Goal: Transaction & Acquisition: Book appointment/travel/reservation

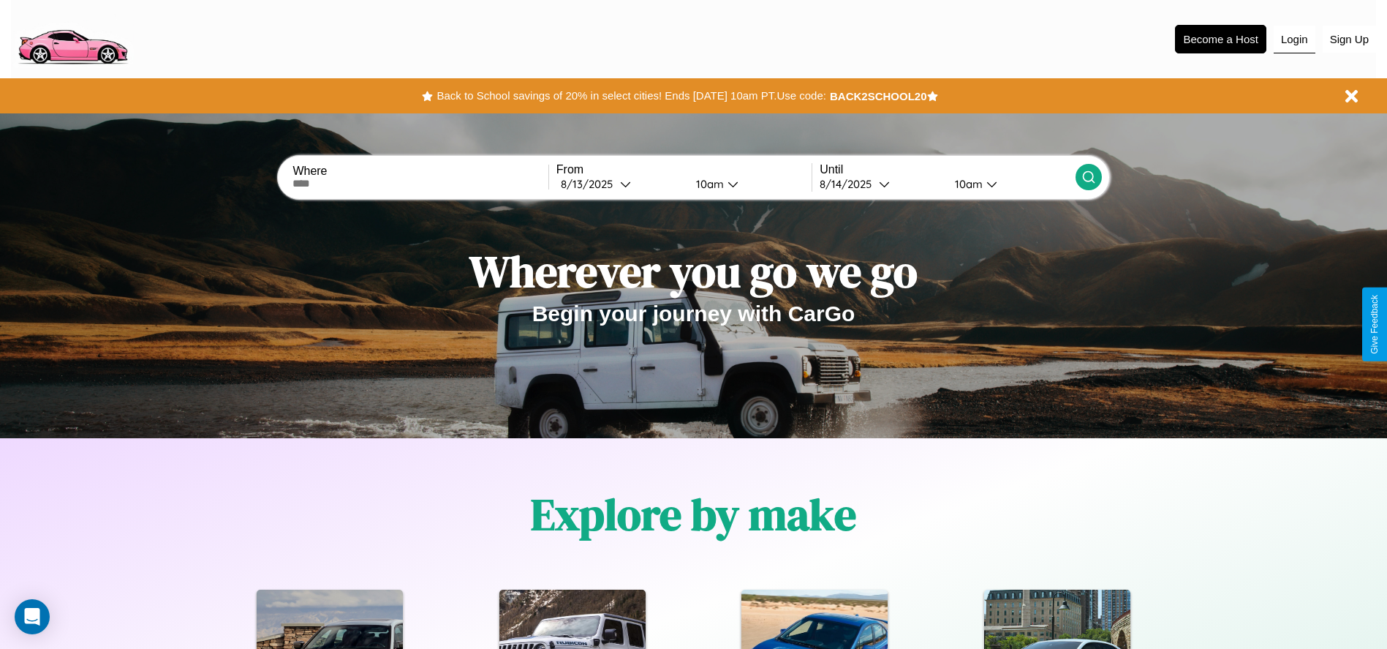
click at [1295, 39] on button "Login" at bounding box center [1295, 40] width 42 height 28
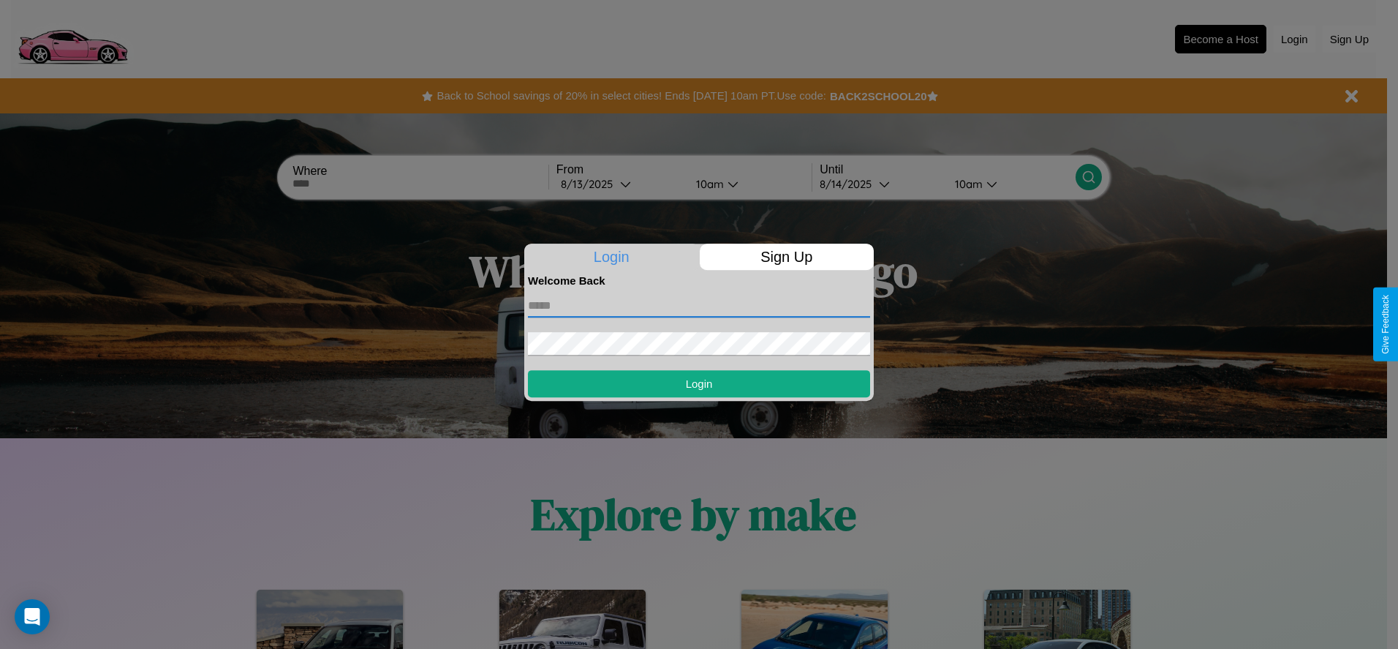
click at [699, 305] on input "text" at bounding box center [699, 305] width 342 height 23
type input "**********"
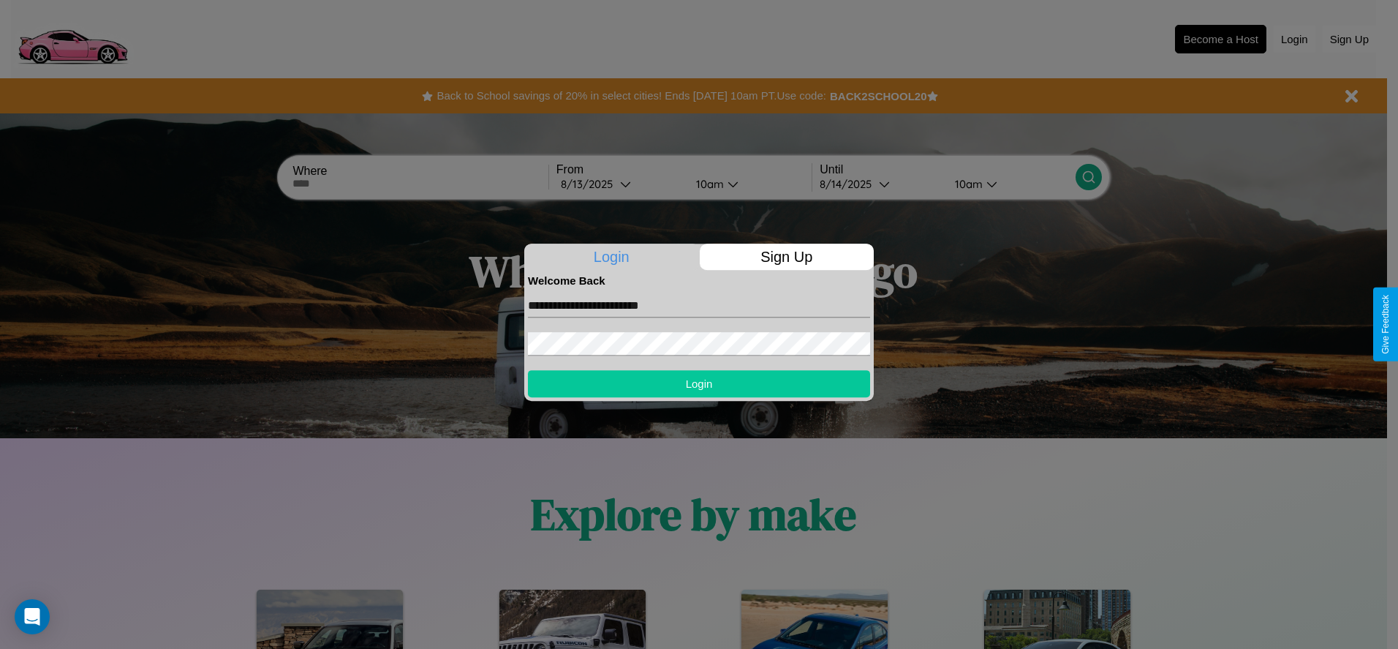
click at [699, 383] on button "Login" at bounding box center [699, 383] width 342 height 27
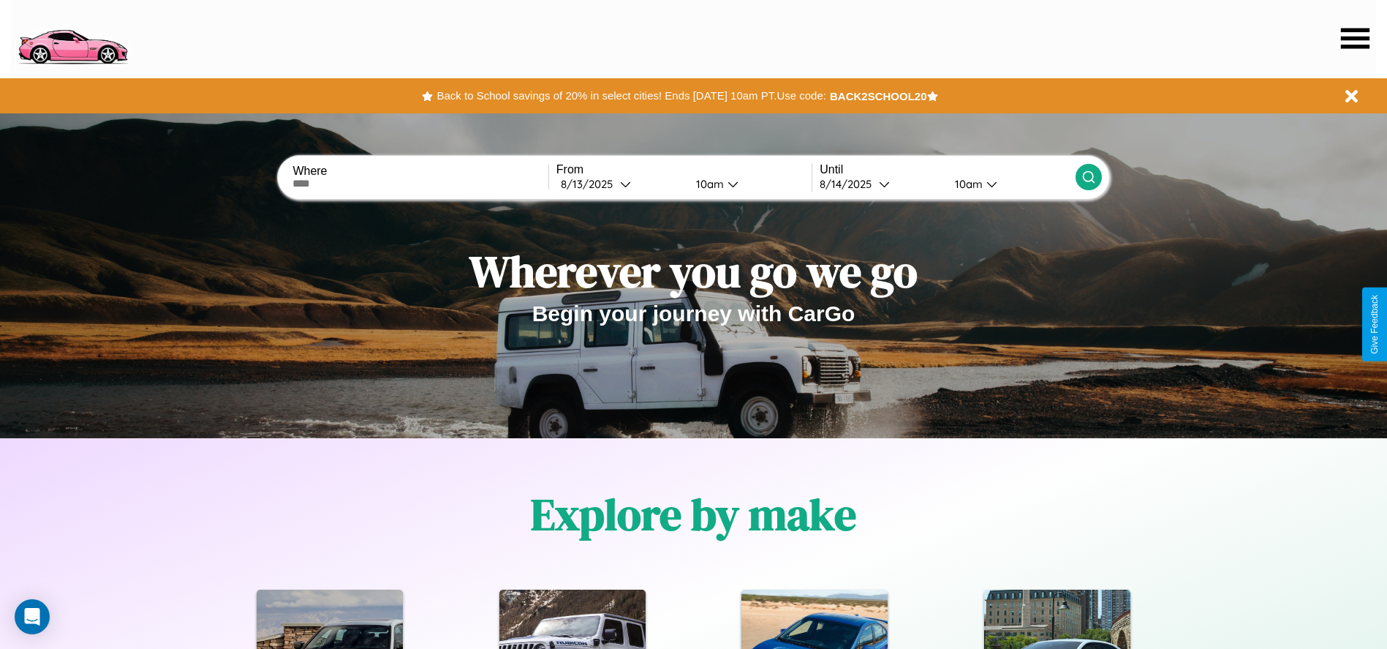
click at [421, 184] on input "text" at bounding box center [420, 184] width 255 height 12
type input "**********"
click at [620, 184] on icon at bounding box center [625, 183] width 11 height 11
select select "*"
select select "****"
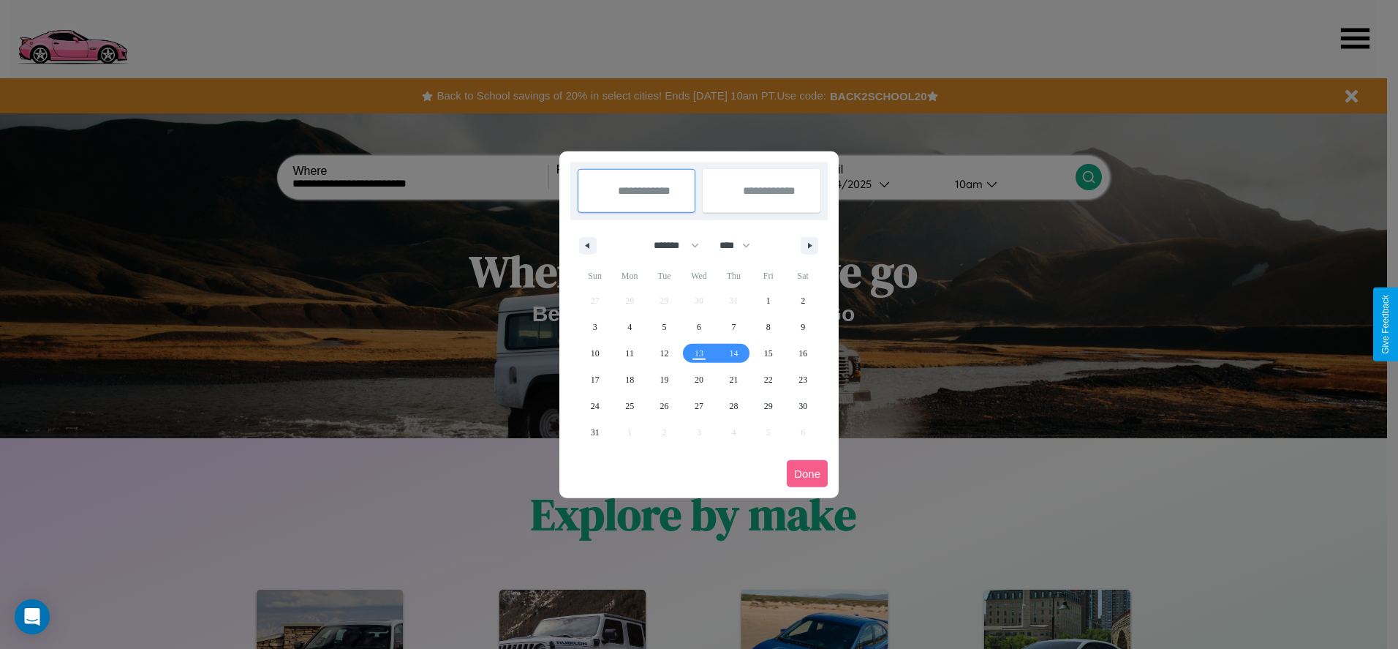
click at [670, 245] on select "******* ******** ***** ***** *** **** **** ****** ********* ******* ******** **…" at bounding box center [674, 245] width 62 height 24
click at [768, 353] on span "15" at bounding box center [768, 353] width 9 height 26
type input "**********"
click at [595, 405] on span "24" at bounding box center [595, 406] width 9 height 26
type input "**********"
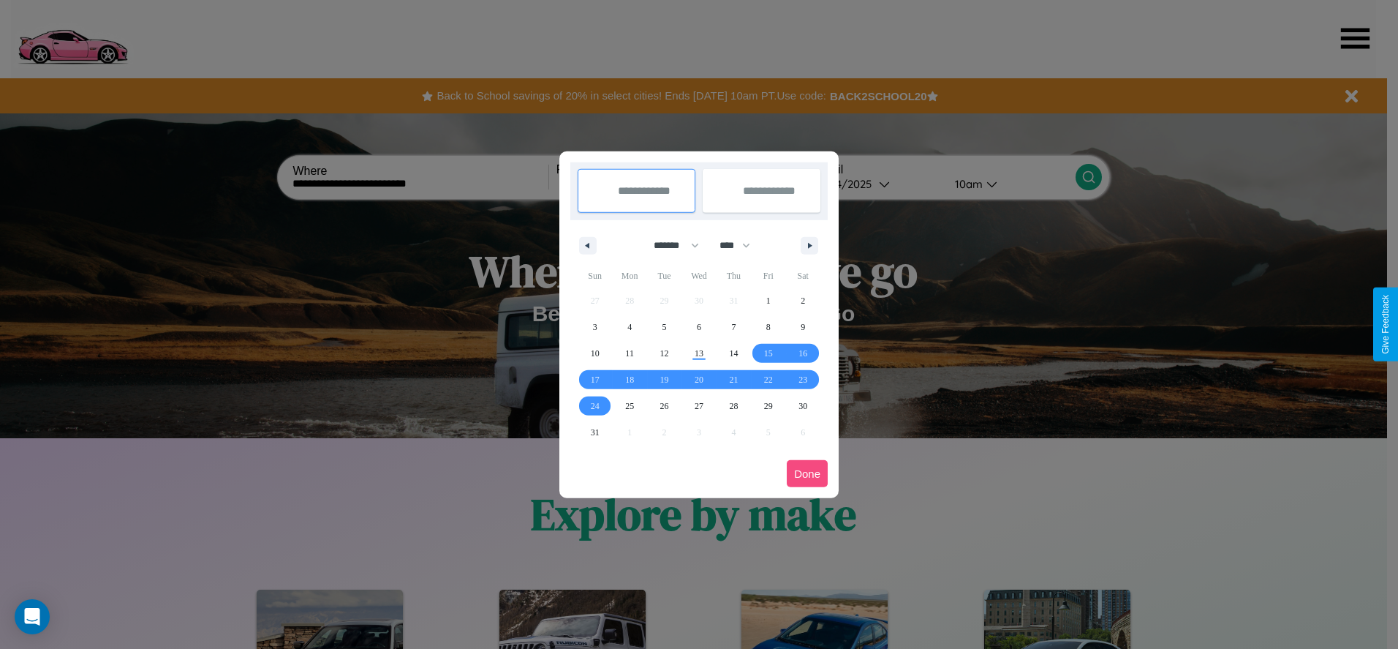
click at [807, 473] on button "Done" at bounding box center [807, 473] width 41 height 27
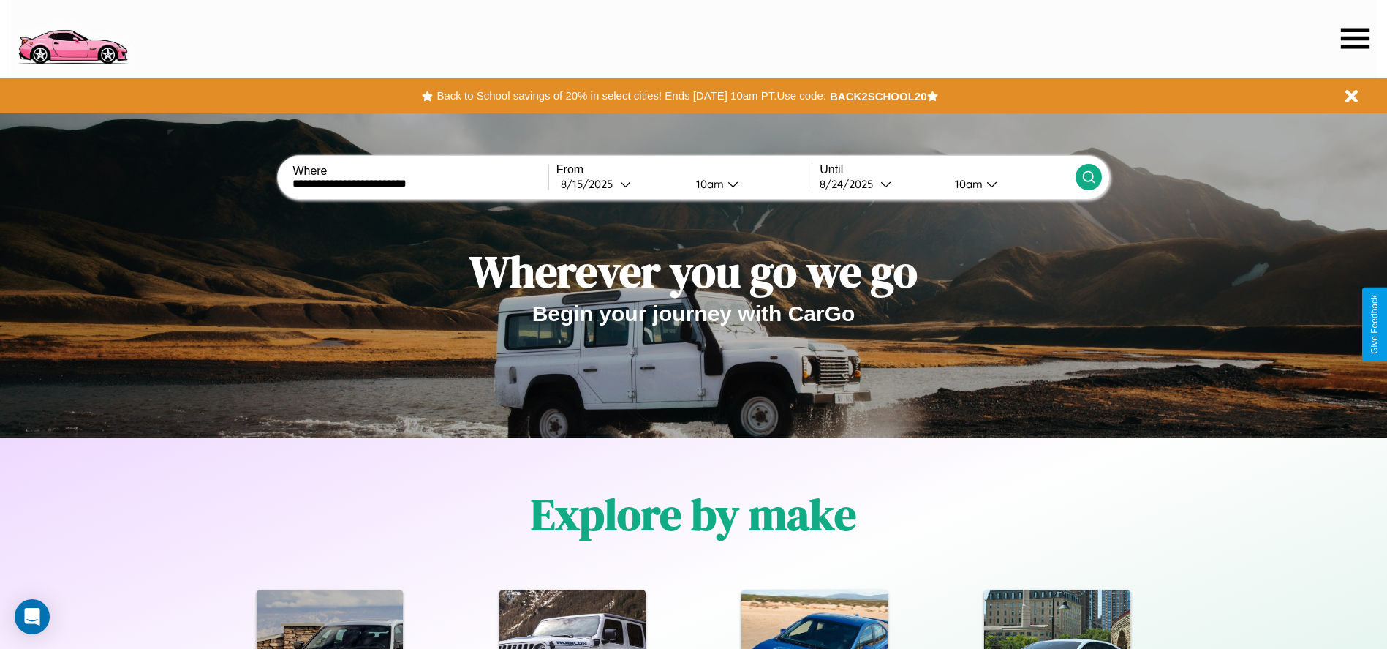
click at [1088, 177] on icon at bounding box center [1089, 177] width 15 height 15
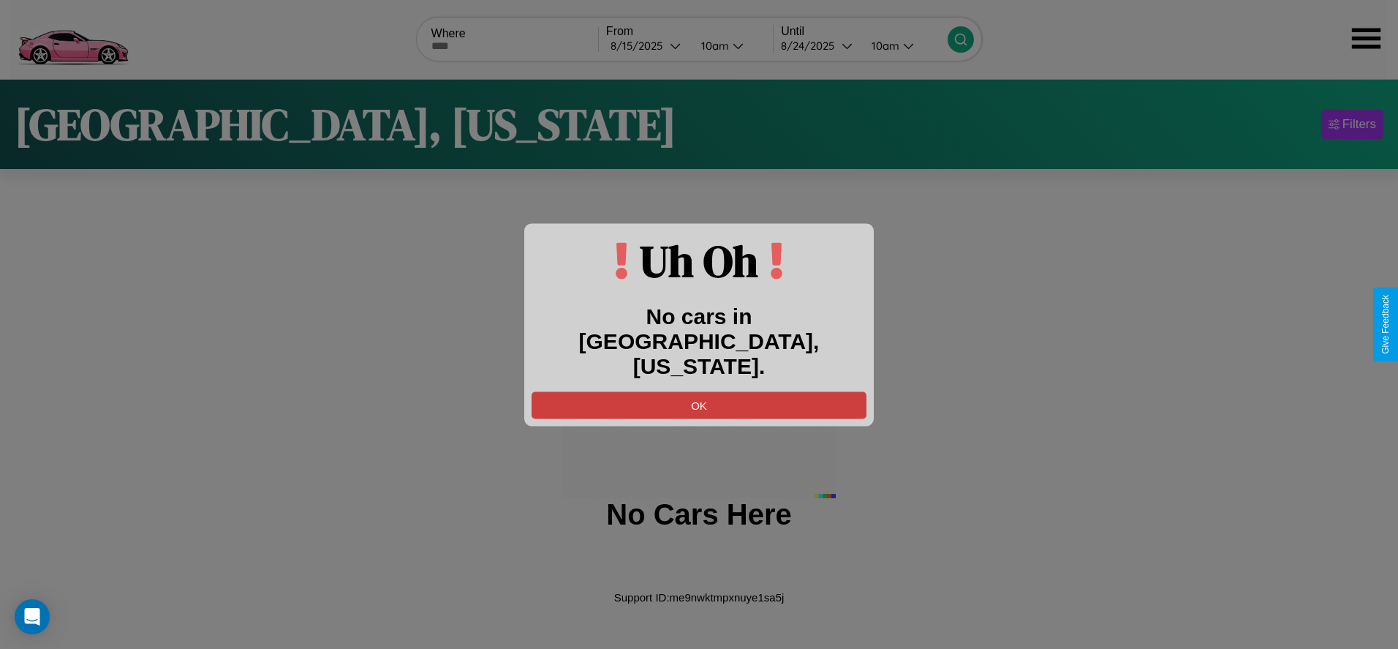
click at [699, 392] on button "OK" at bounding box center [699, 404] width 335 height 27
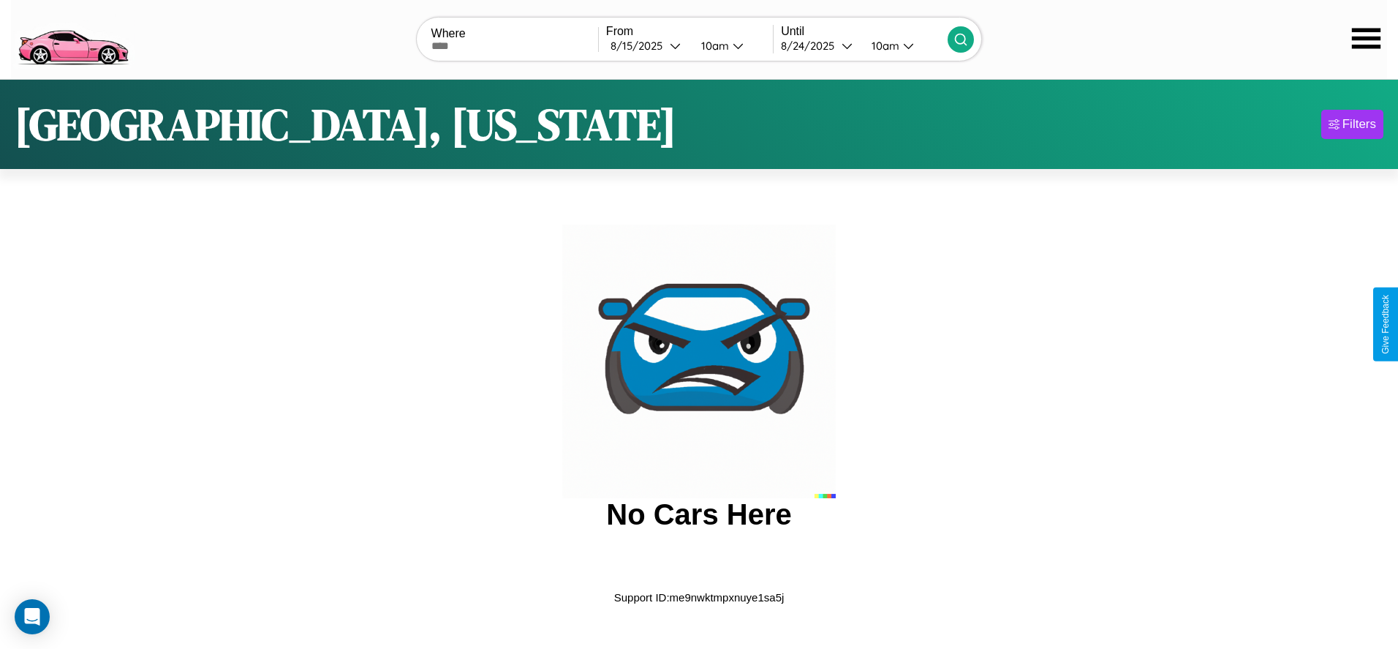
click at [72, 37] on img at bounding box center [73, 37] width 124 height 61
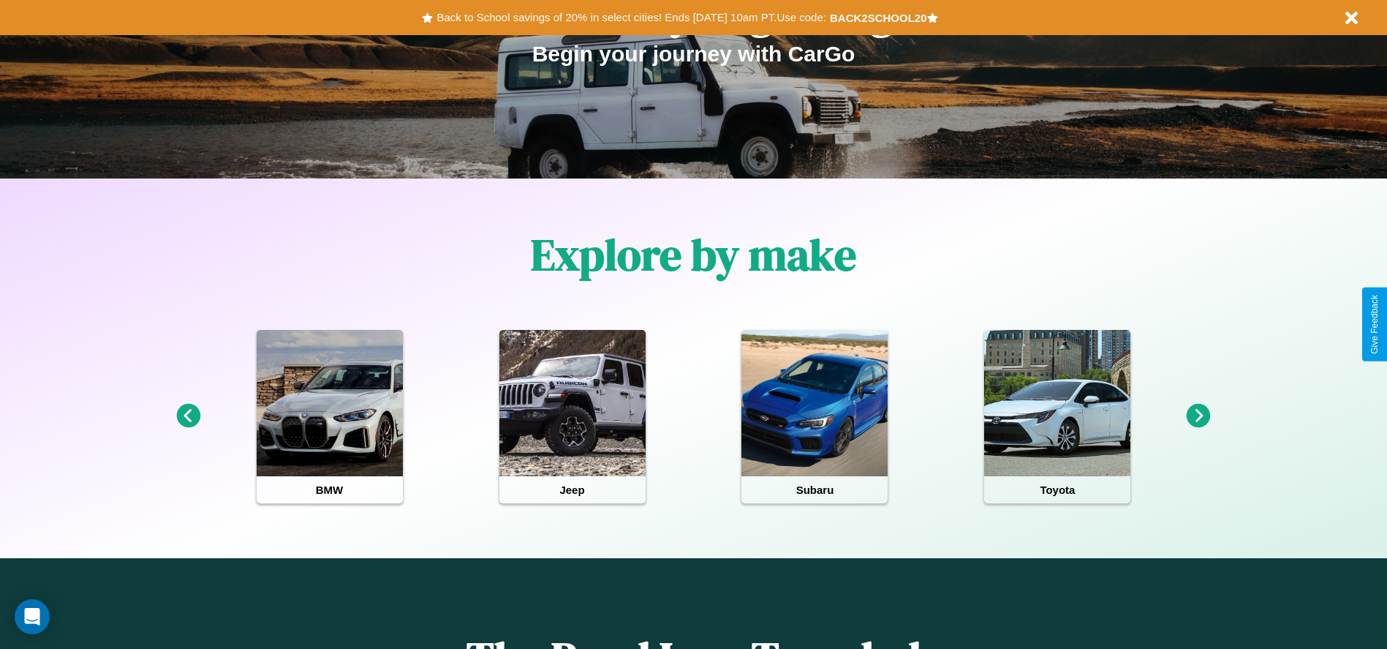
scroll to position [304, 0]
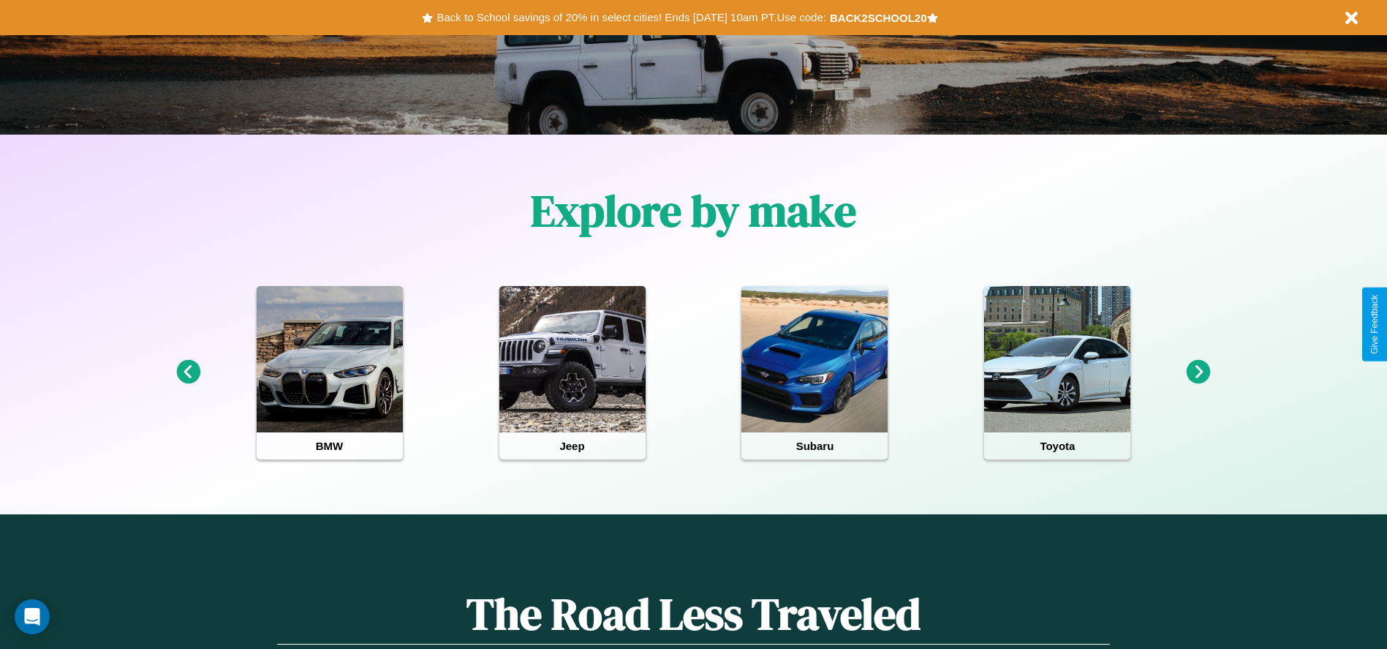
click at [1199, 372] on icon at bounding box center [1199, 372] width 24 height 24
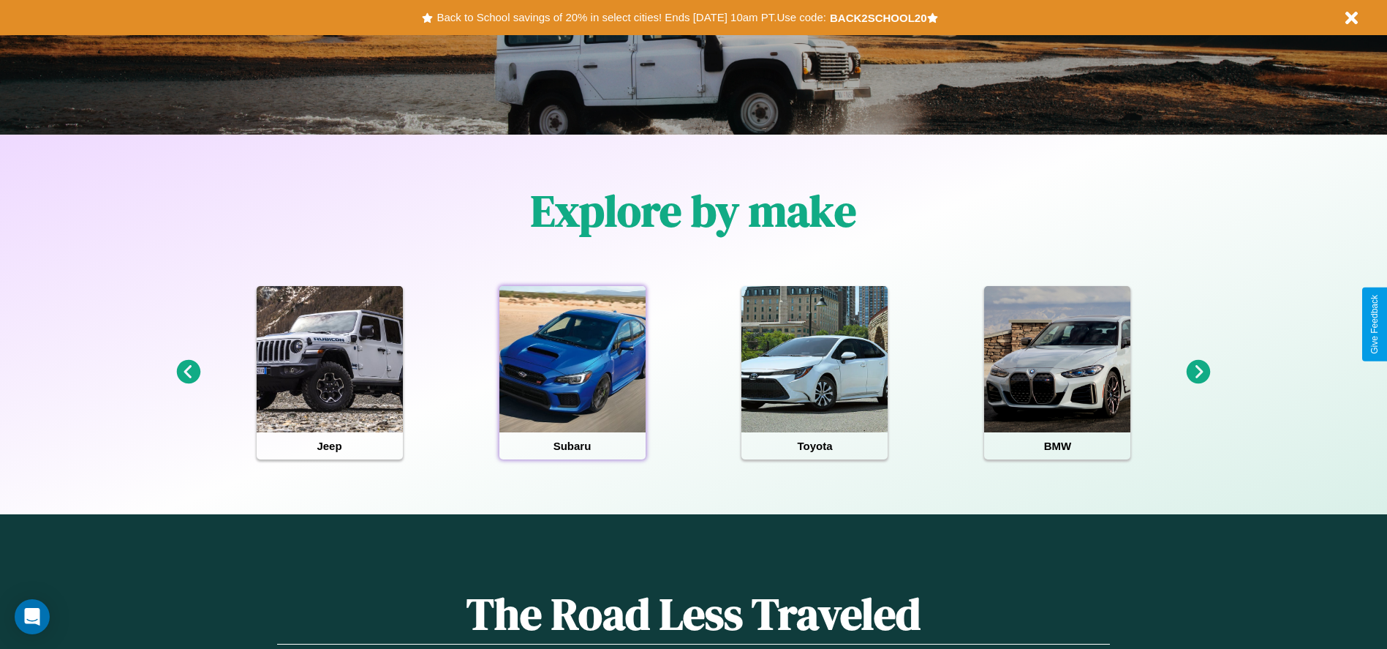
click at [572, 372] on div at bounding box center [573, 359] width 146 height 146
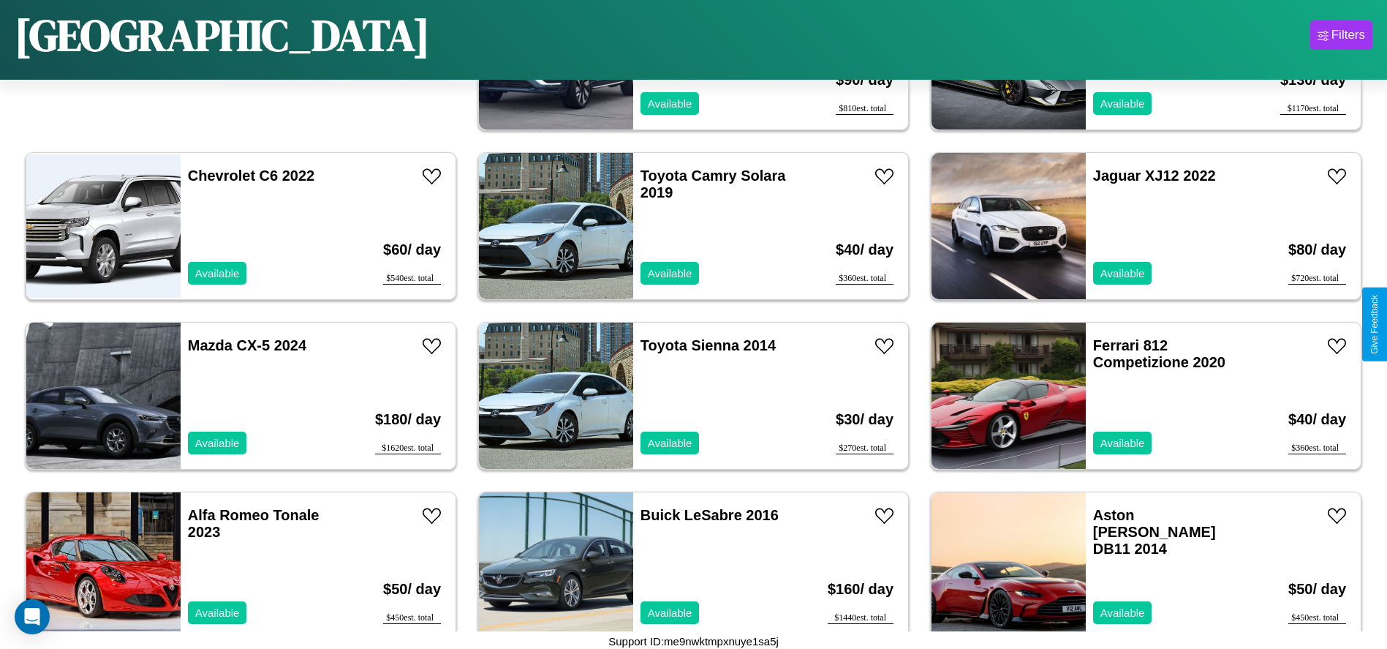
scroll to position [842, 0]
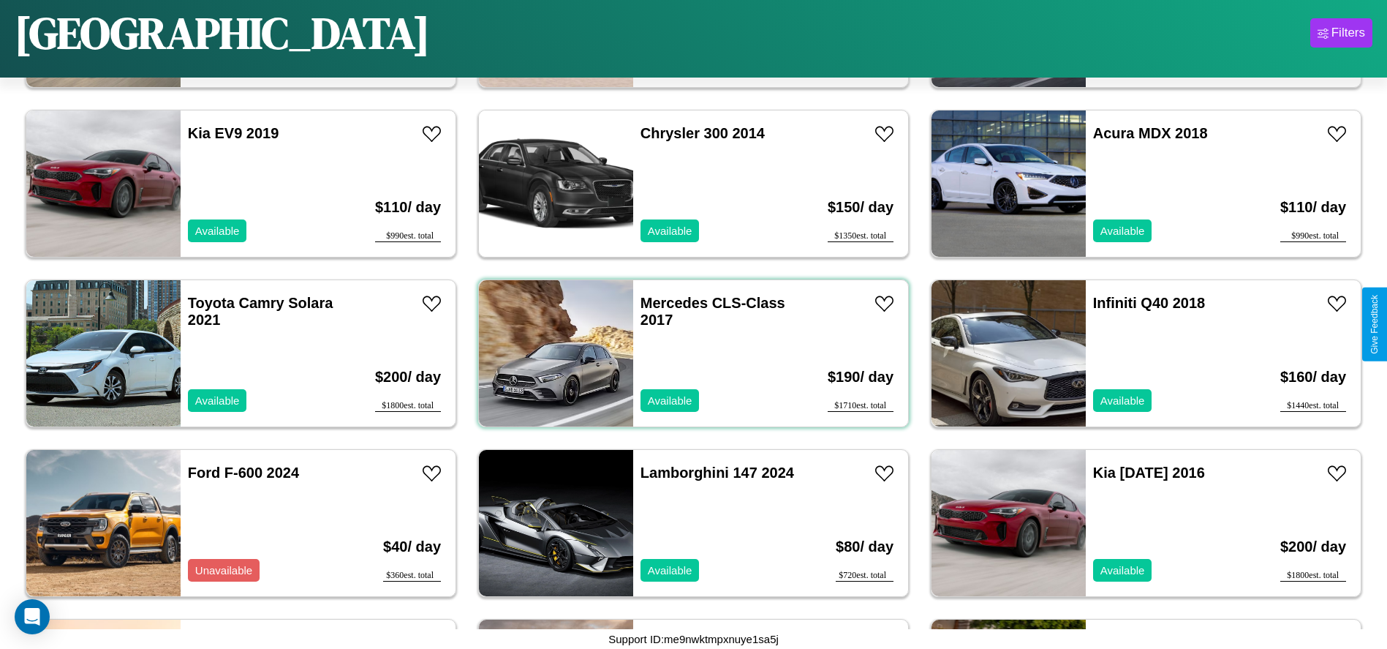
click at [688, 353] on div "Mercedes CLS-Class 2017 Available" at bounding box center [717, 353] width 169 height 146
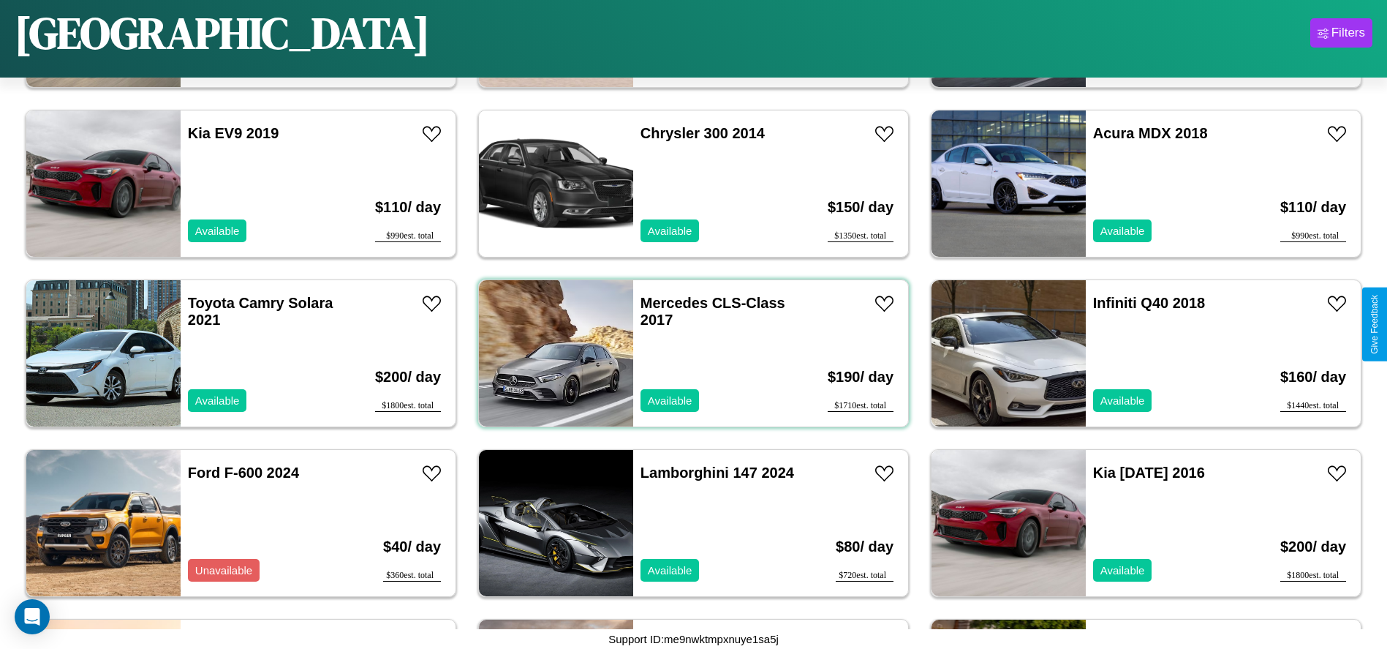
click at [688, 353] on div "Mercedes CLS-Class 2017 Available" at bounding box center [717, 353] width 169 height 146
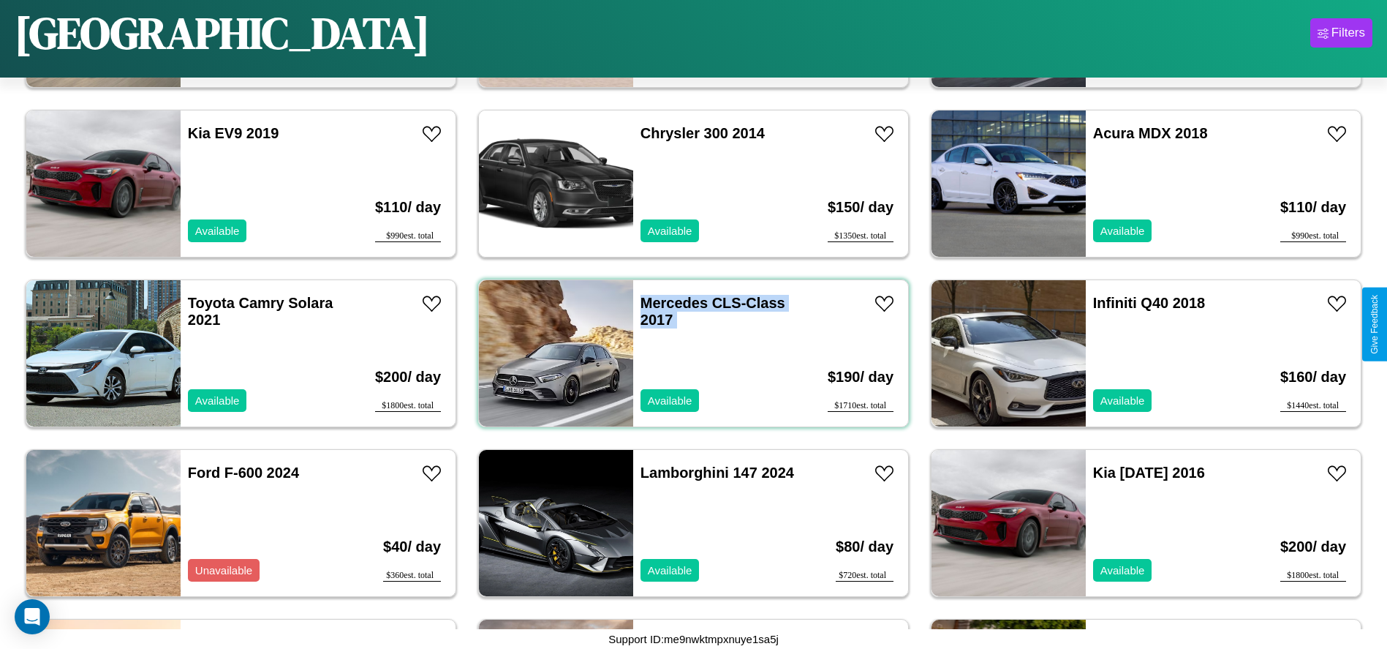
click at [688, 353] on div "Mercedes CLS-Class 2017 Available" at bounding box center [717, 353] width 169 height 146
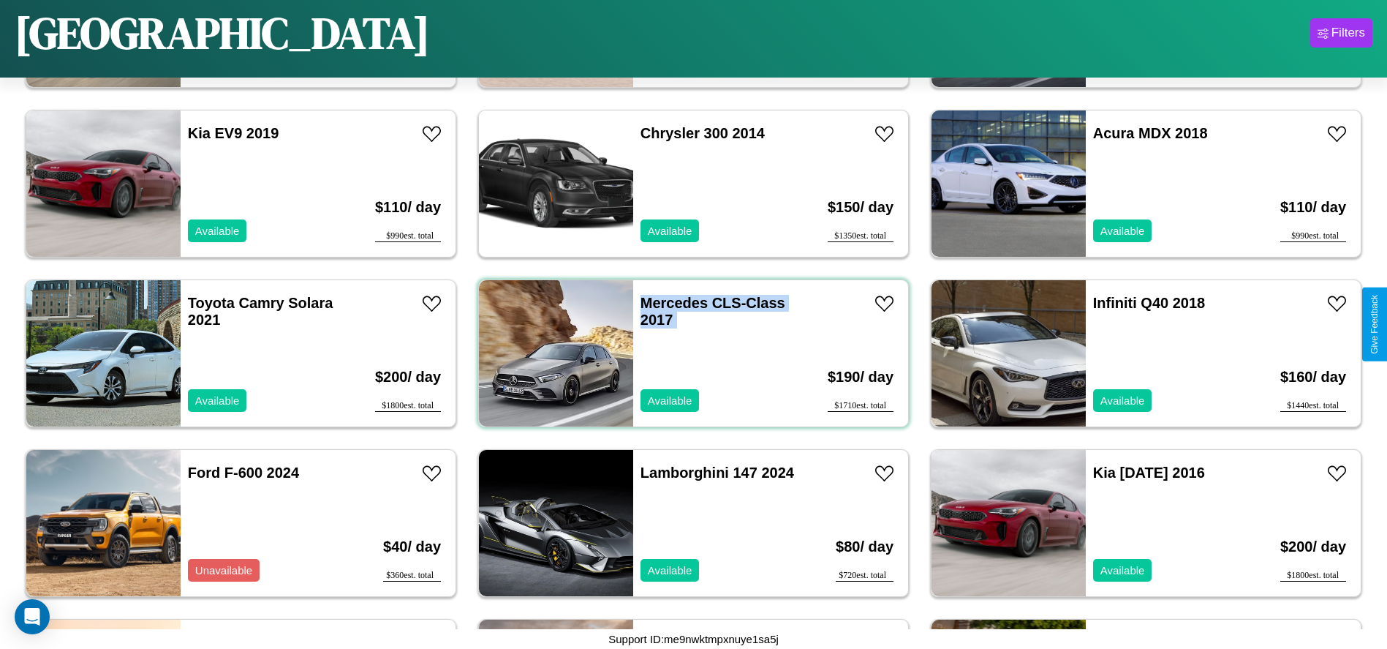
click at [688, 353] on div "Mercedes CLS-Class 2017 Available" at bounding box center [717, 353] width 169 height 146
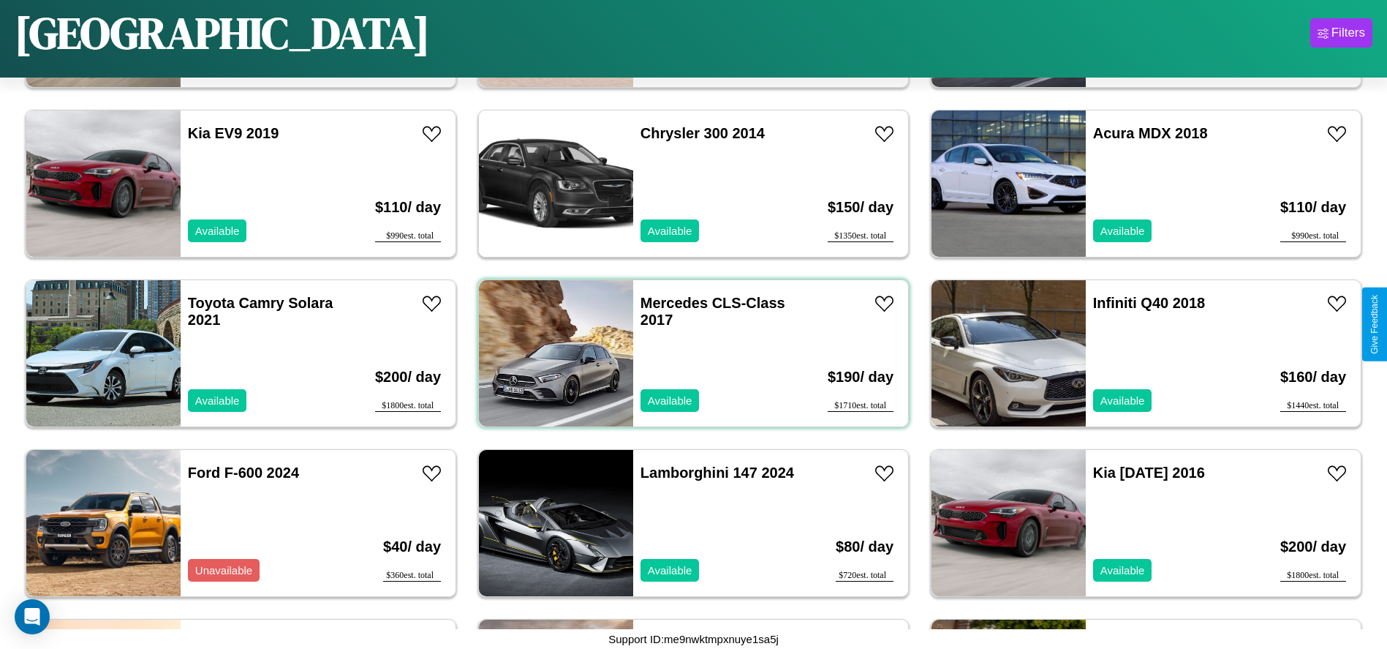
click at [688, 353] on div "Mercedes CLS-Class 2017 Available" at bounding box center [717, 353] width 169 height 146
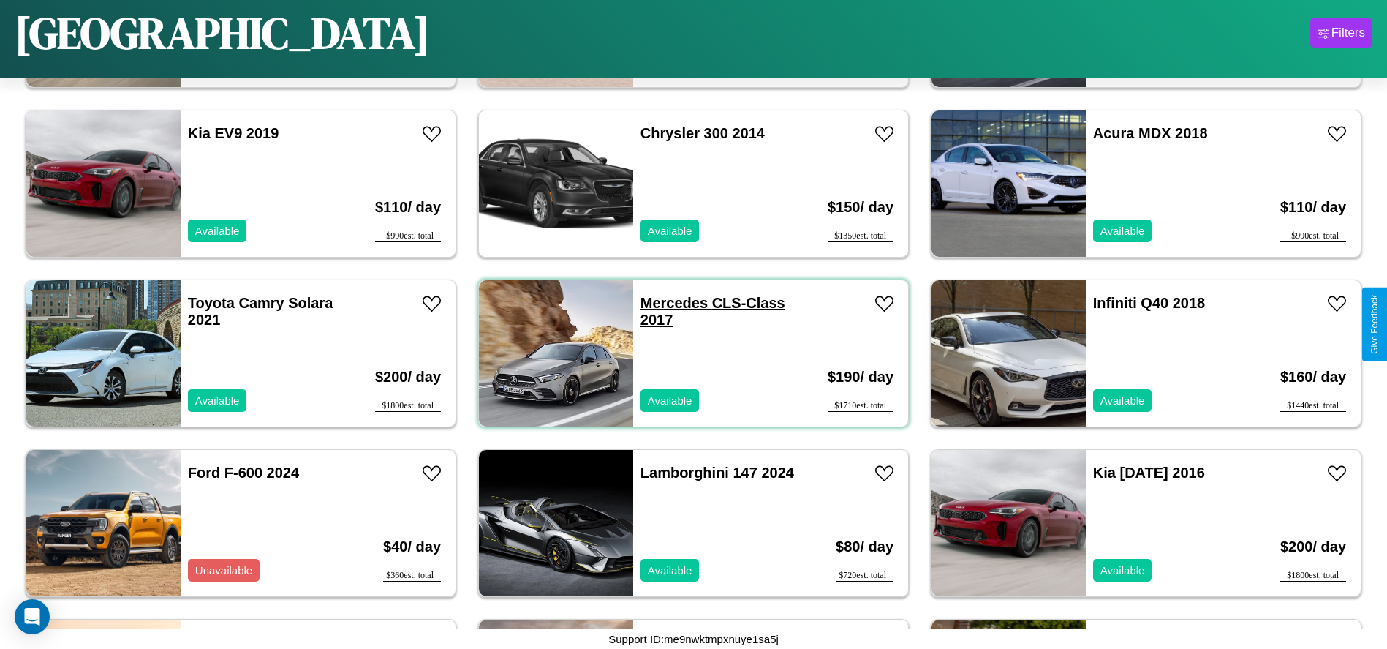
click at [668, 303] on link "Mercedes CLS-Class 2017" at bounding box center [713, 311] width 145 height 33
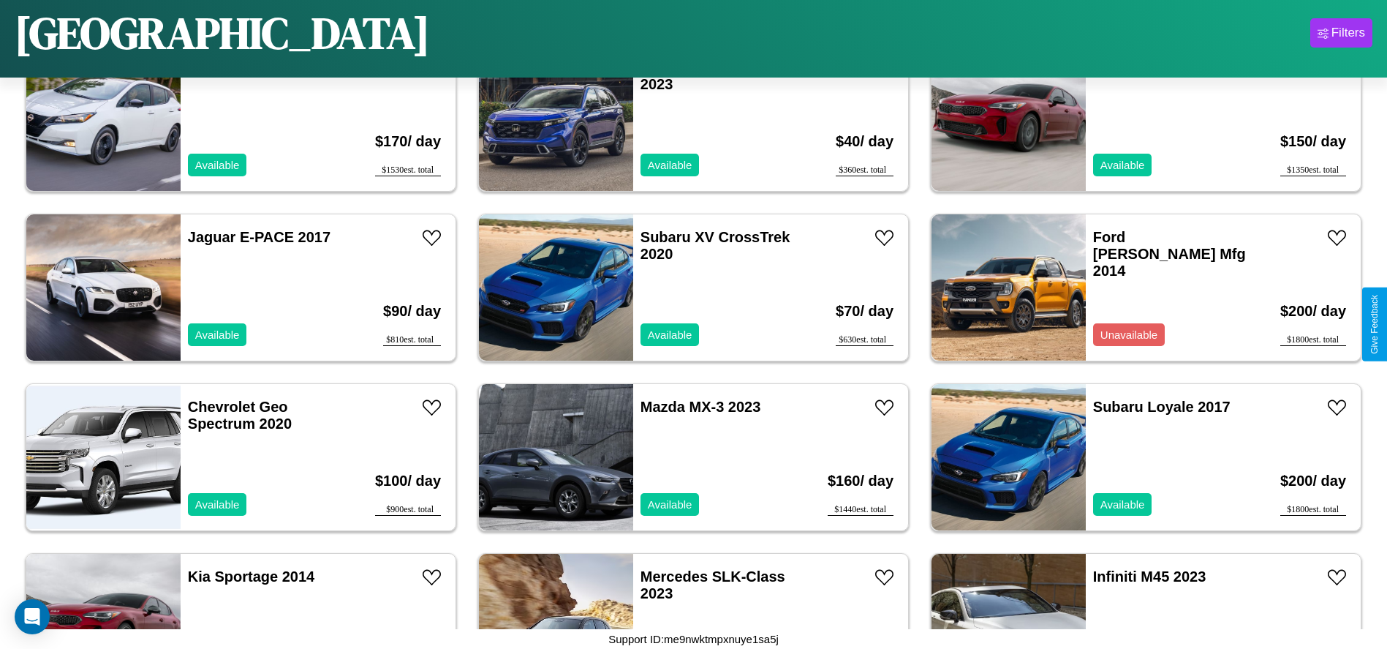
scroll to position [1860, 0]
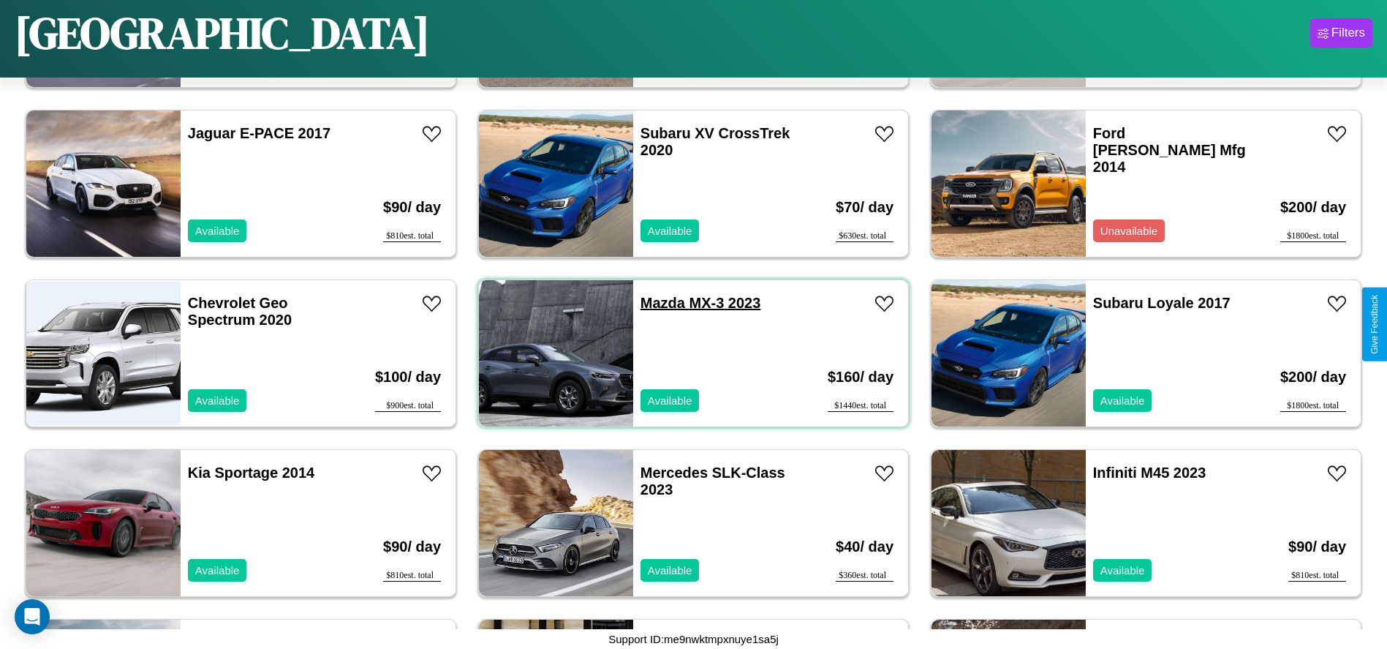
click at [658, 303] on link "Mazda MX-3 2023" at bounding box center [701, 303] width 121 height 16
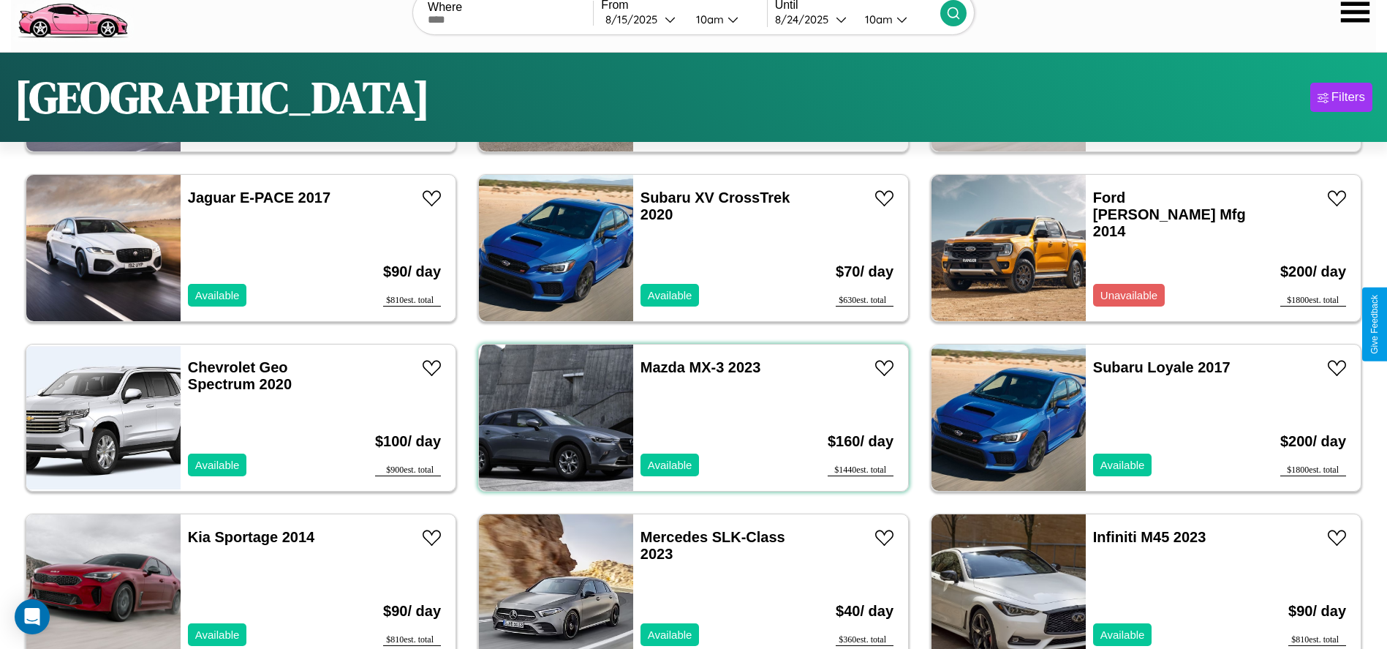
scroll to position [0, 0]
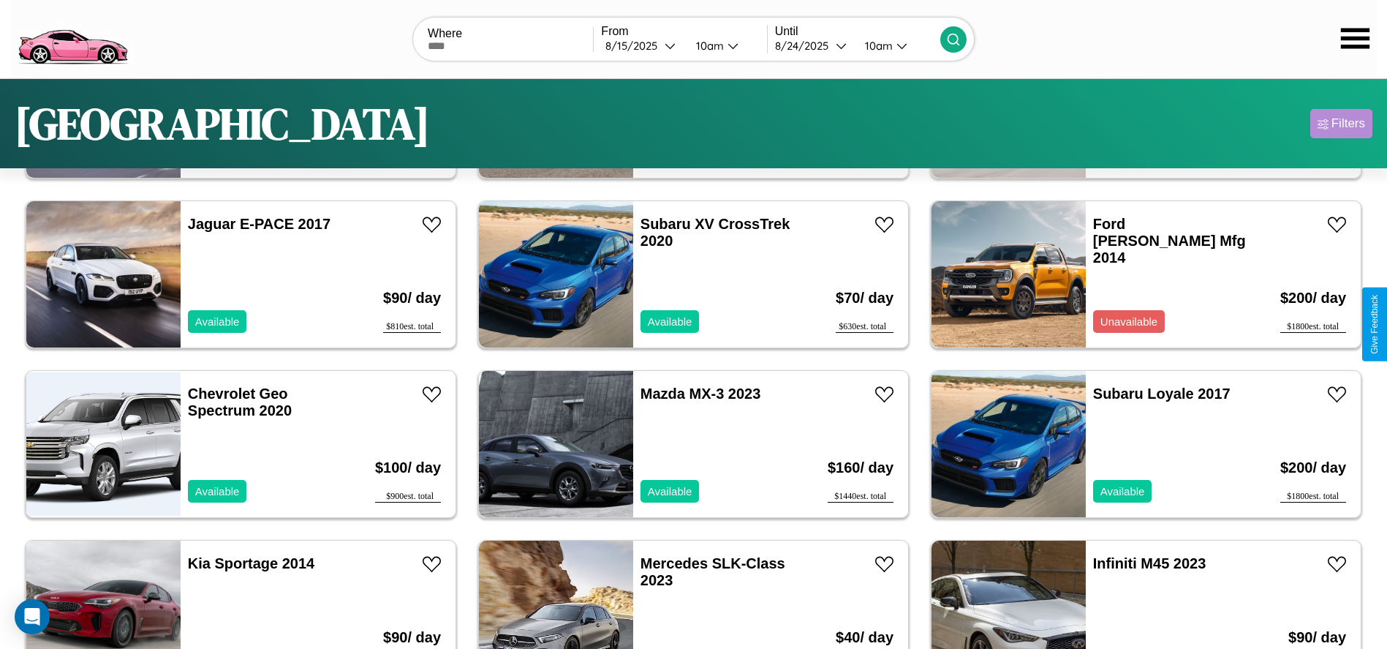
click at [1341, 124] on div "Filters" at bounding box center [1349, 123] width 34 height 15
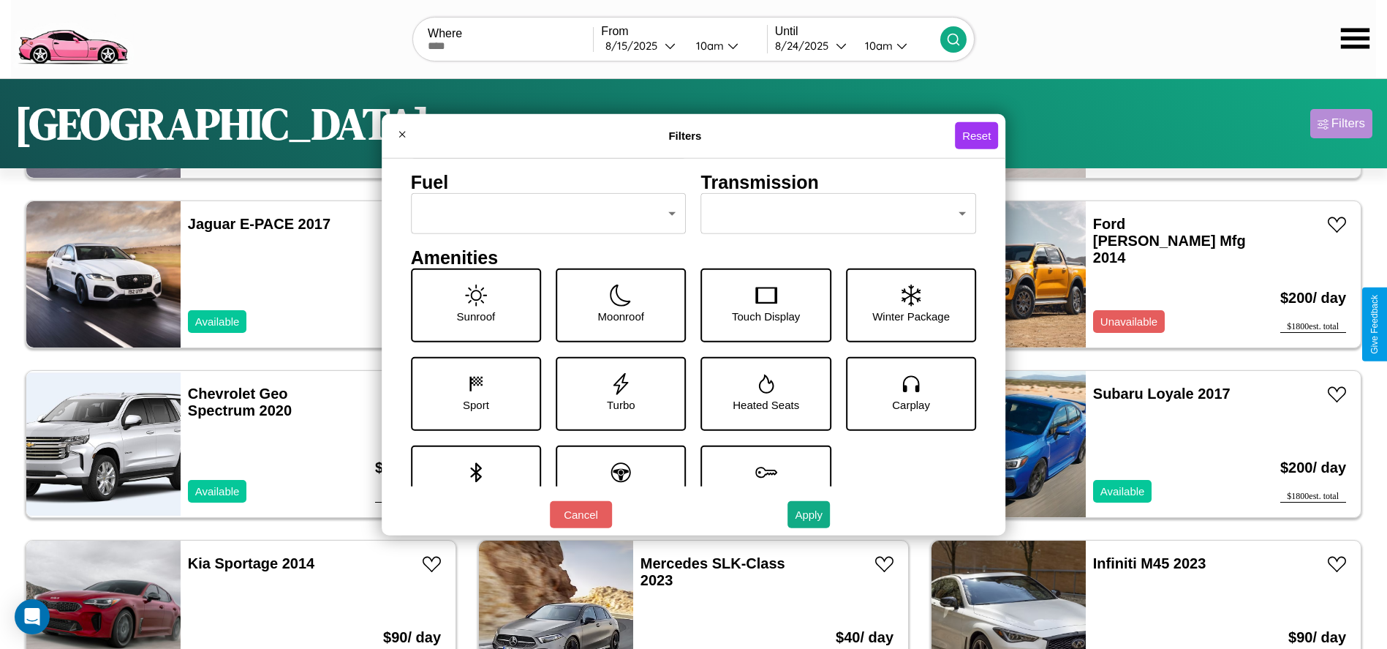
scroll to position [203, 0]
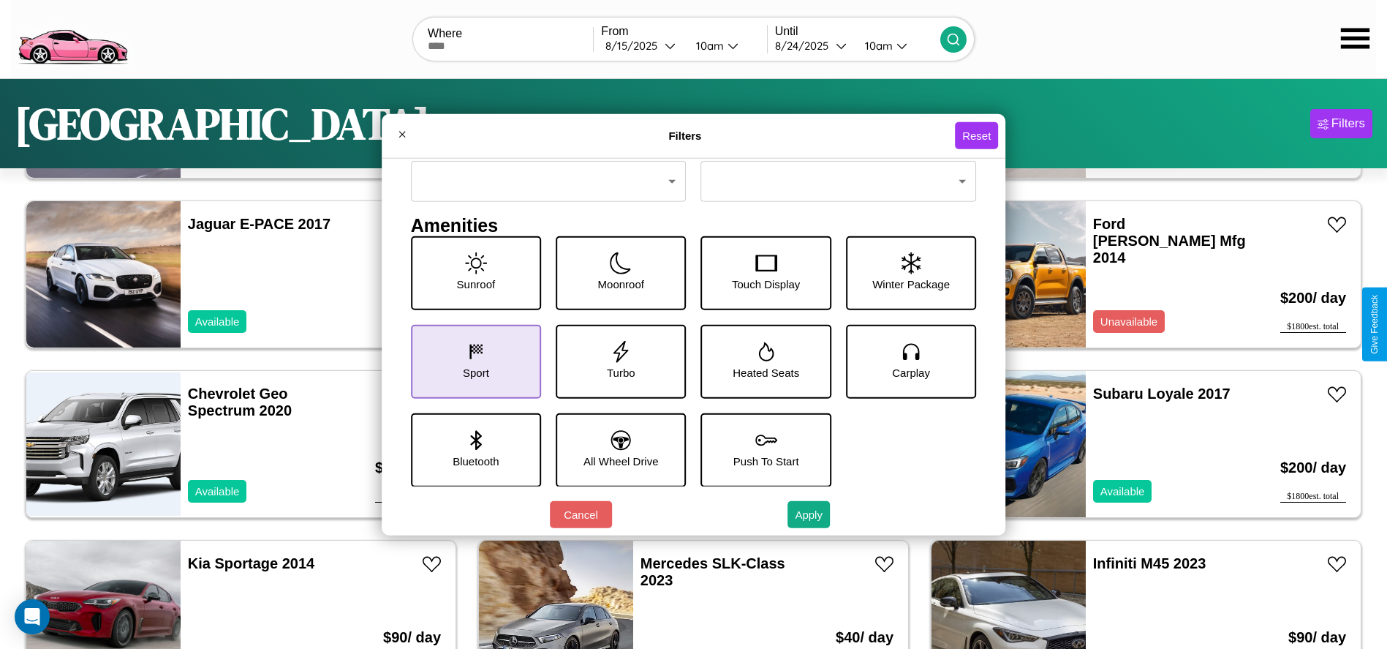
click at [472, 361] on icon at bounding box center [476, 351] width 22 height 22
click at [616, 449] on icon at bounding box center [621, 440] width 20 height 20
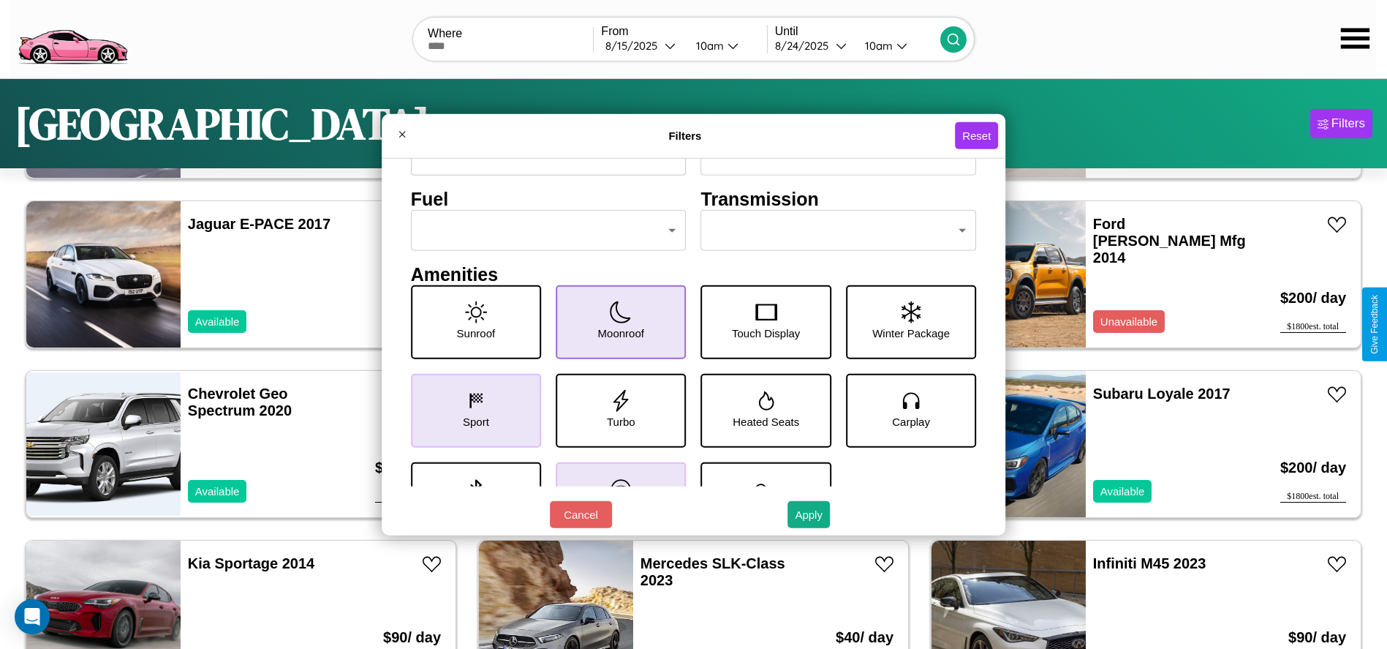
click at [616, 322] on icon at bounding box center [621, 312] width 22 height 22
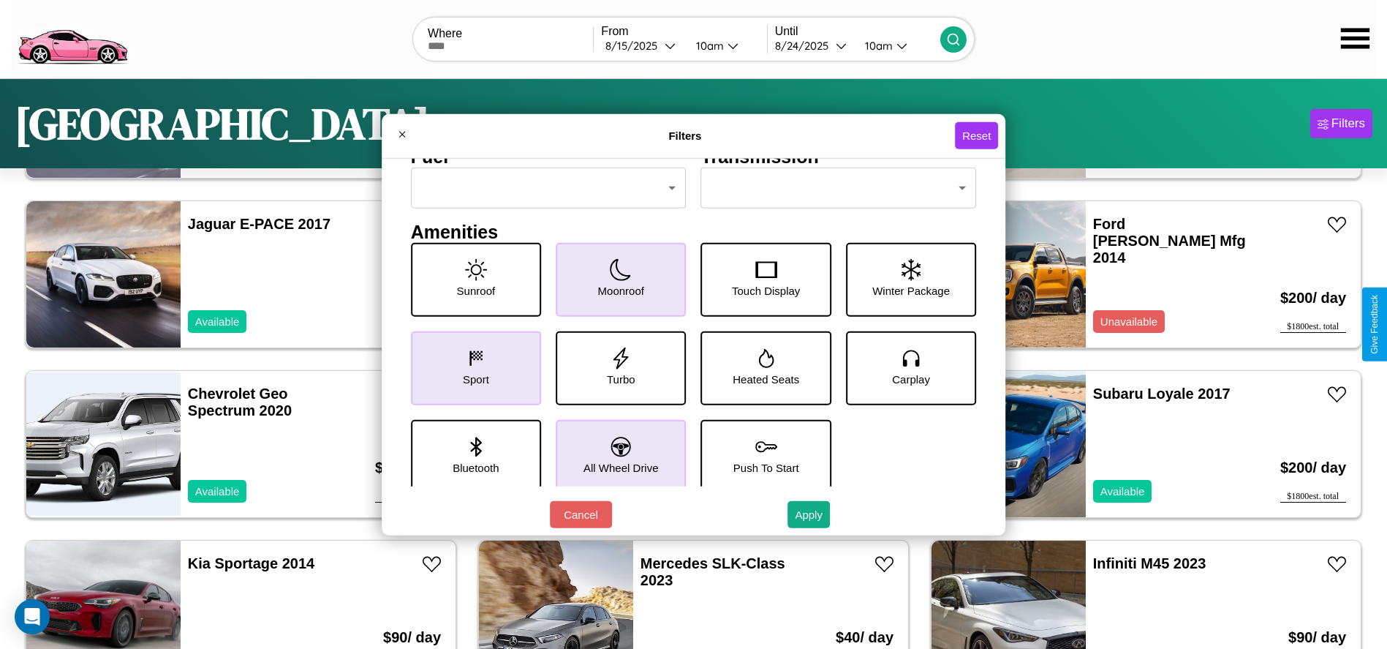
scroll to position [203, 0]
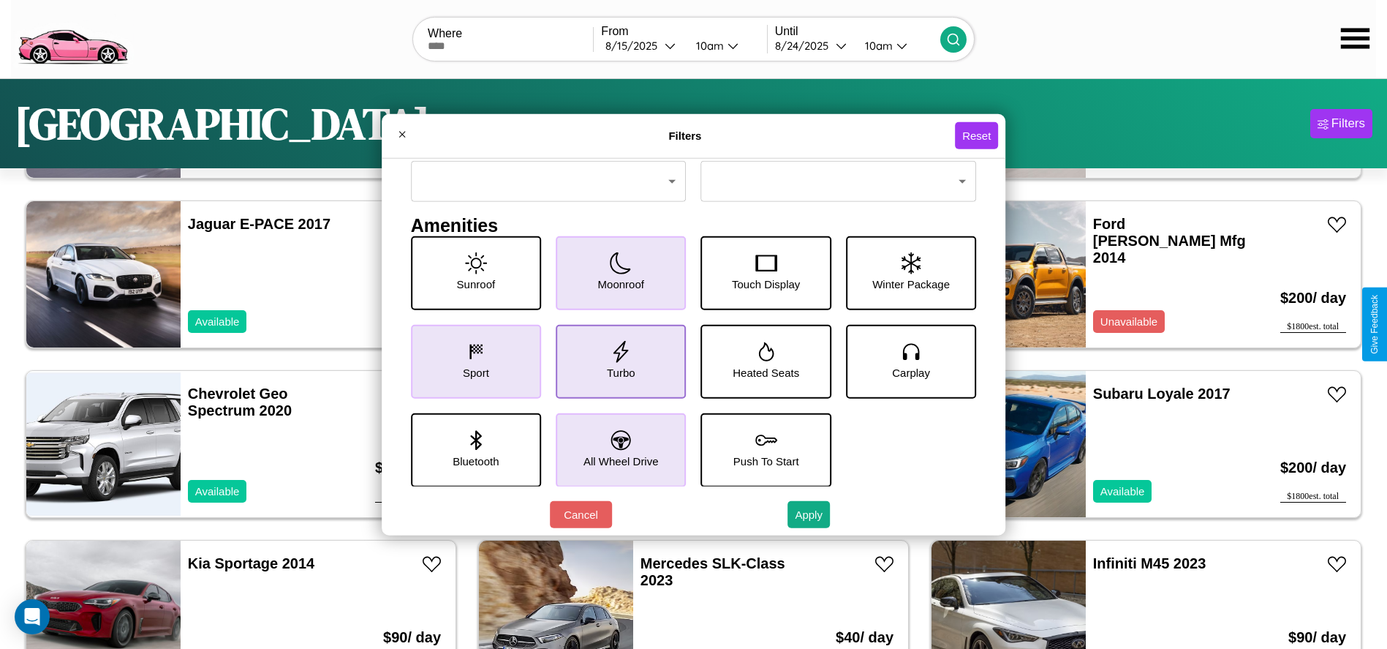
click at [616, 361] on icon at bounding box center [621, 351] width 22 height 22
click at [903, 361] on icon at bounding box center [911, 351] width 22 height 22
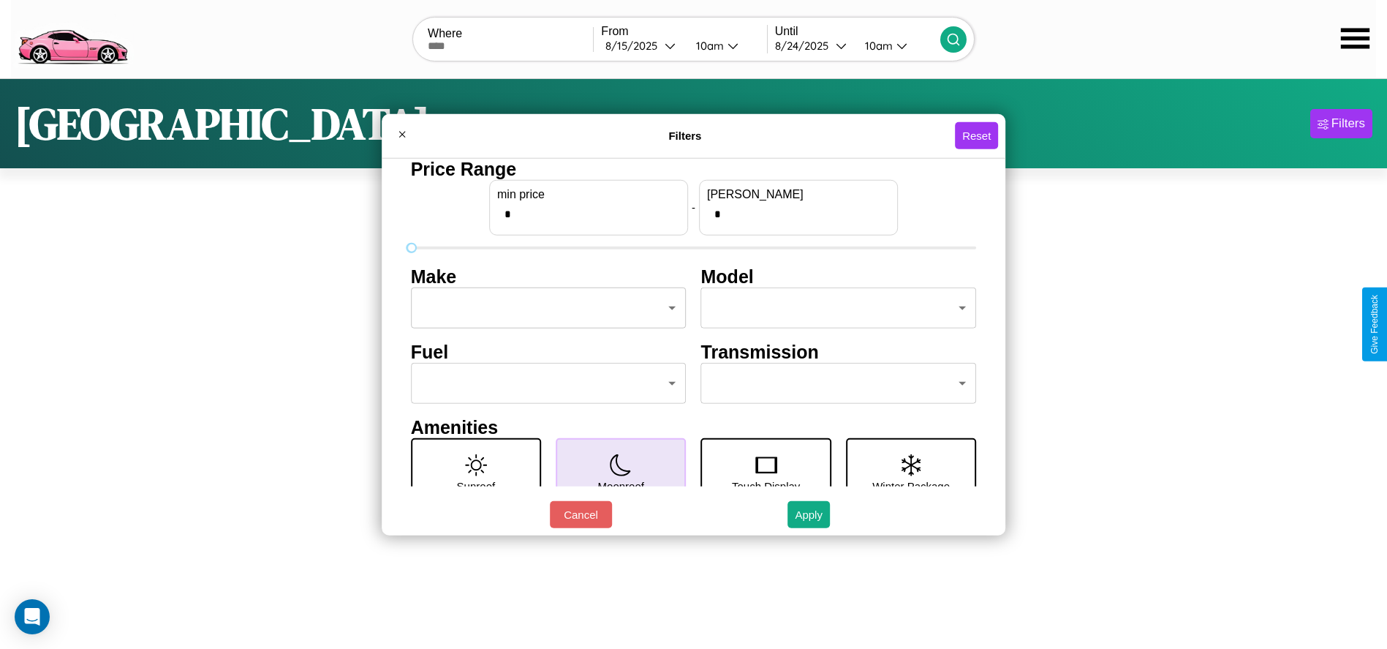
scroll to position [0, 0]
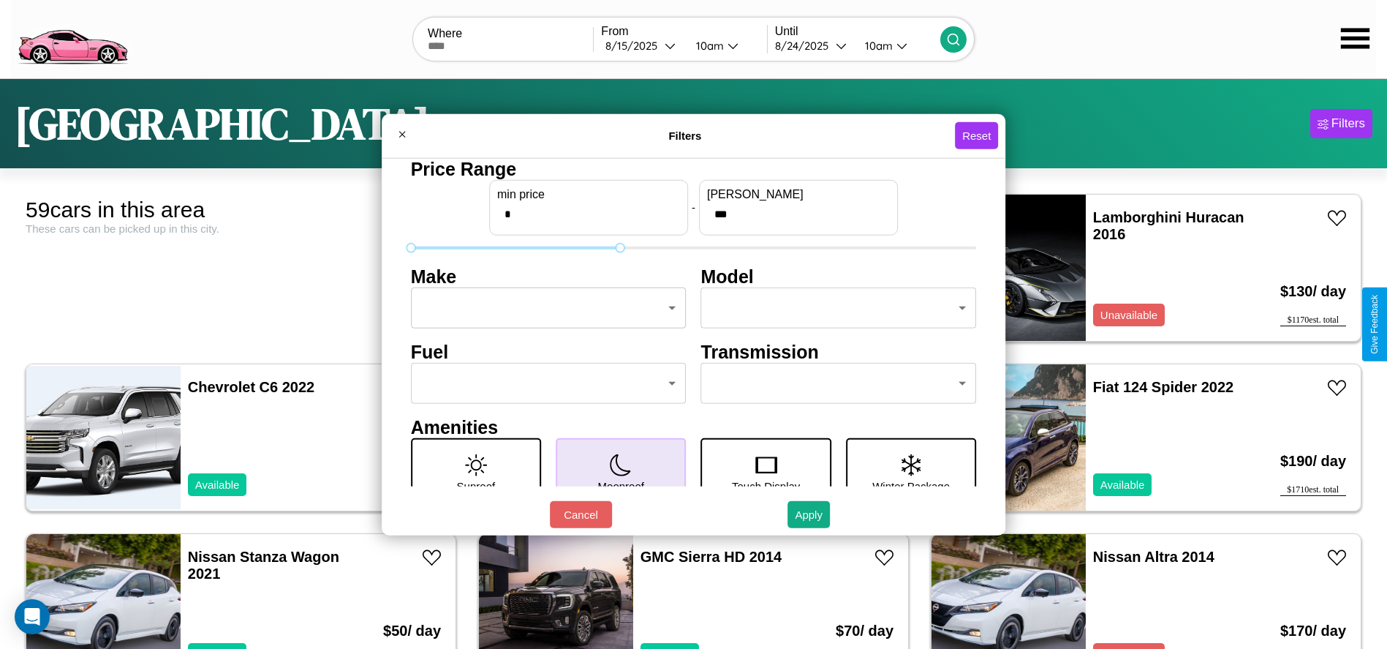
type input "***"
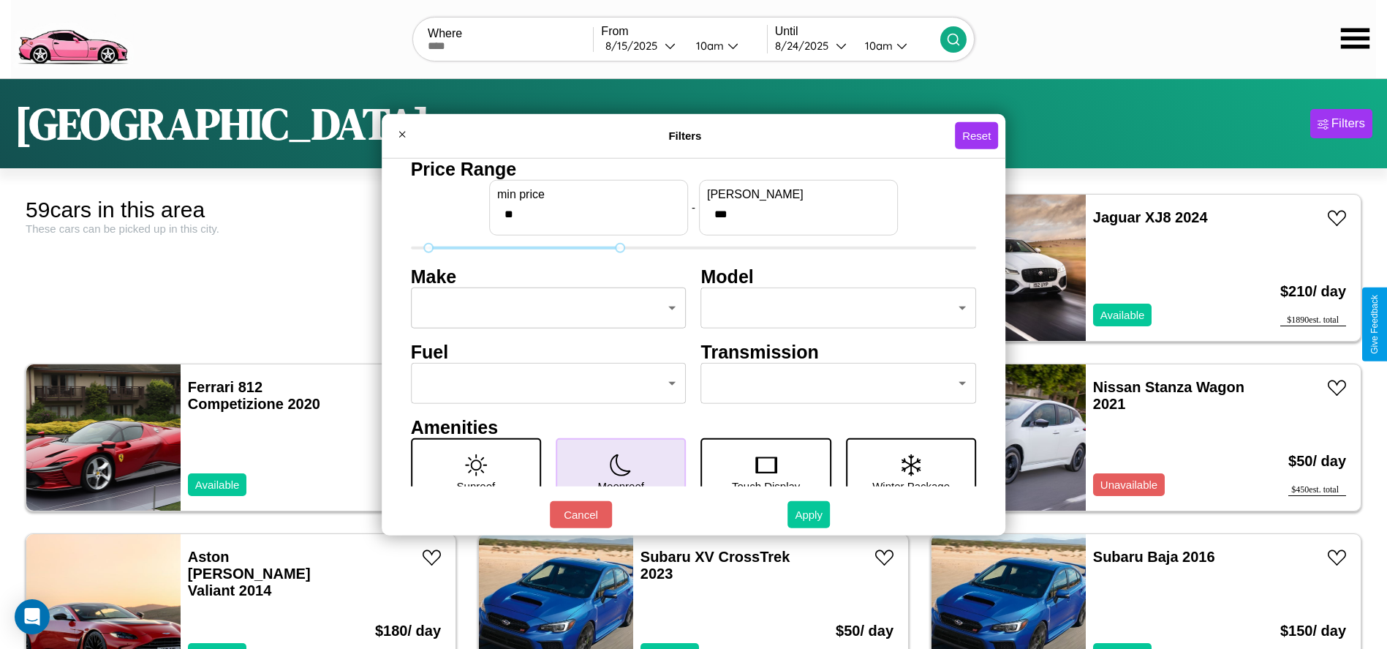
type input "**"
click at [810, 514] on button "Apply" at bounding box center [809, 514] width 42 height 27
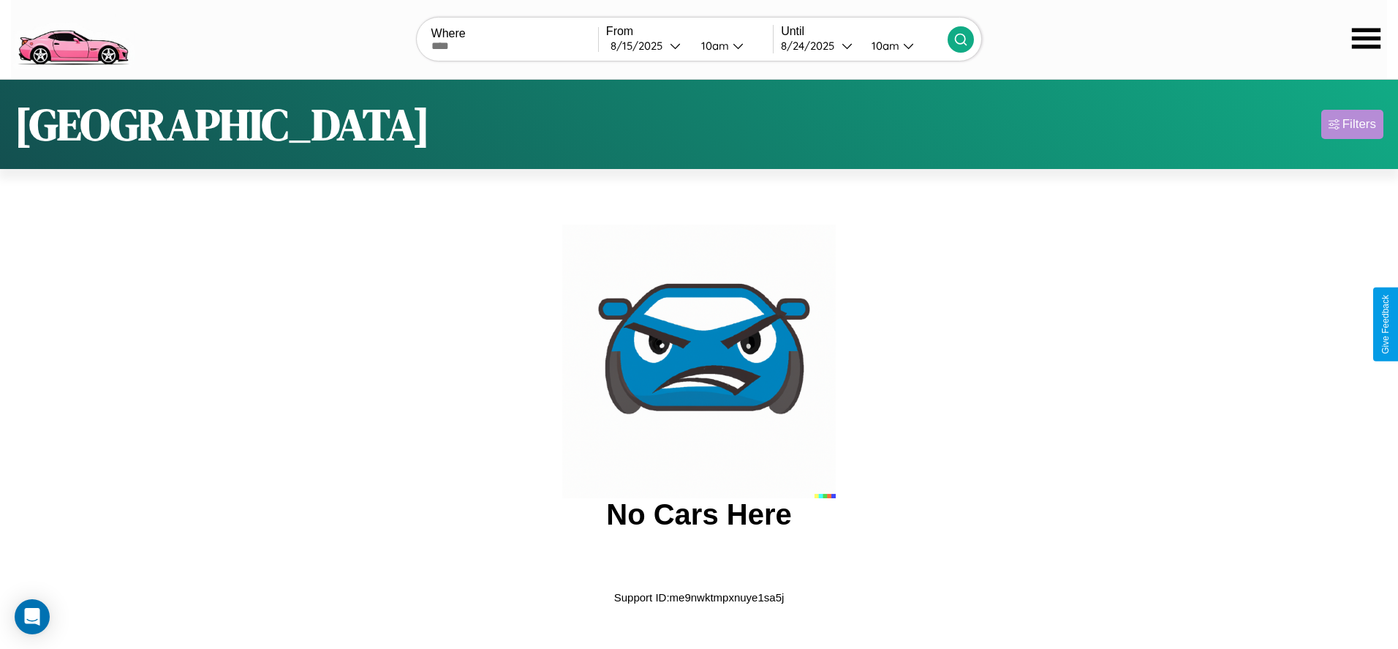
click at [1352, 124] on div "Filters" at bounding box center [1360, 124] width 34 height 15
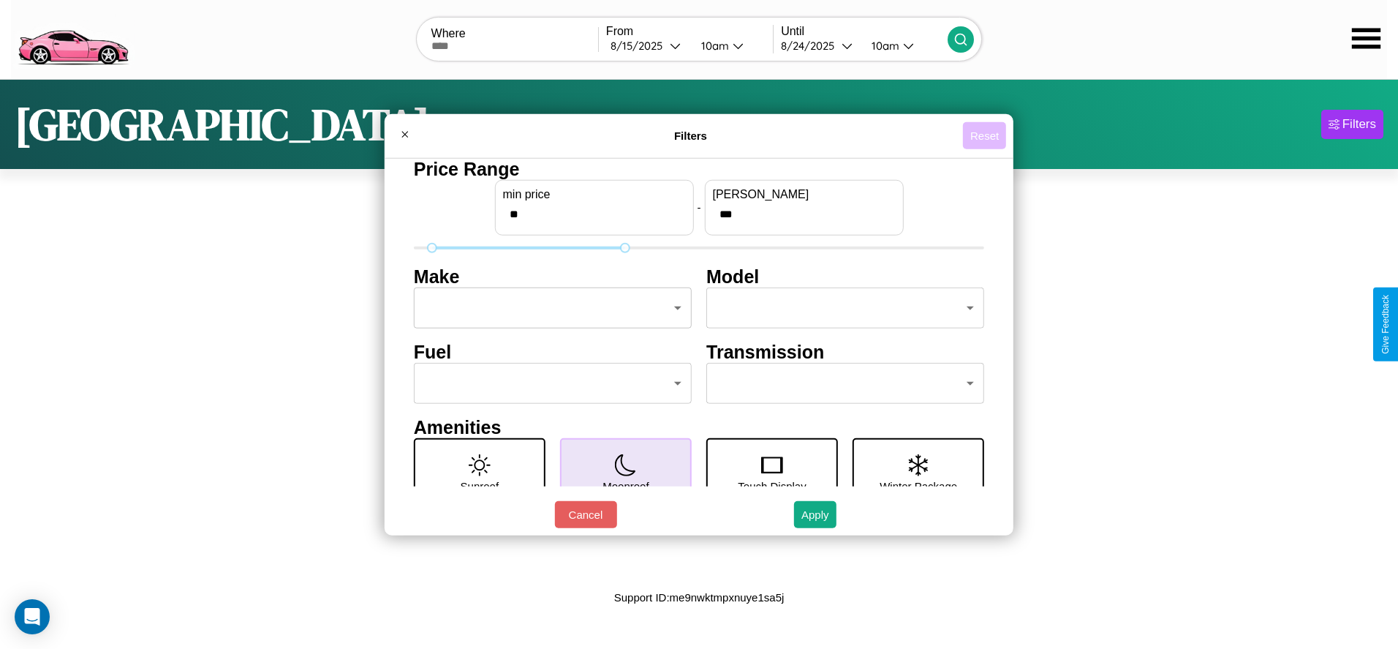
click at [984, 135] on button "Reset" at bounding box center [984, 135] width 43 height 27
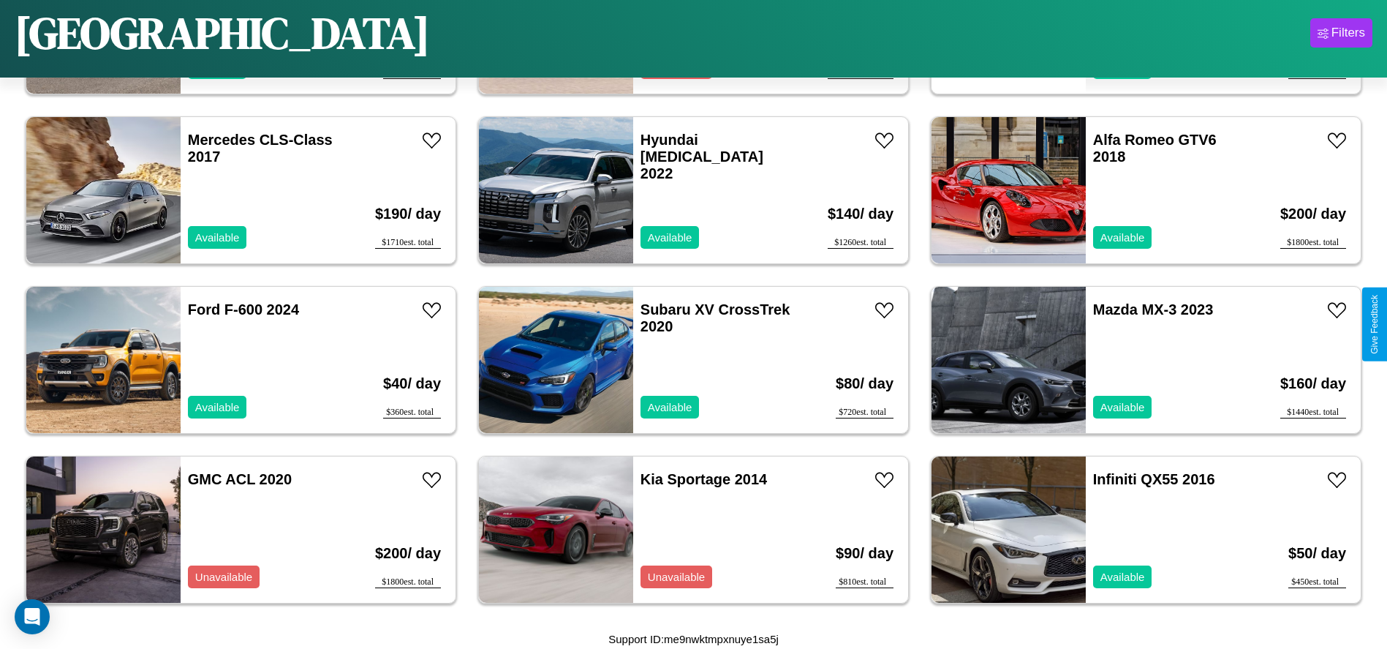
scroll to position [2790, 0]
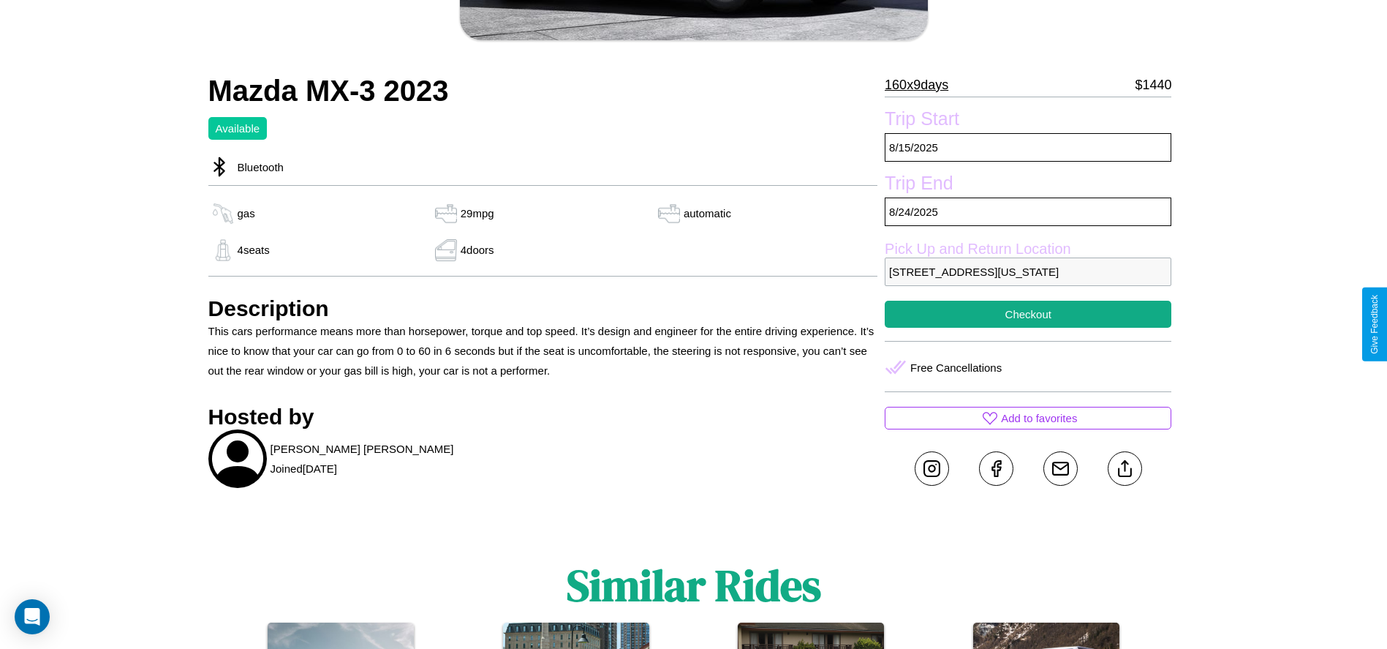
scroll to position [429, 0]
